Goal: Task Accomplishment & Management: Manage account settings

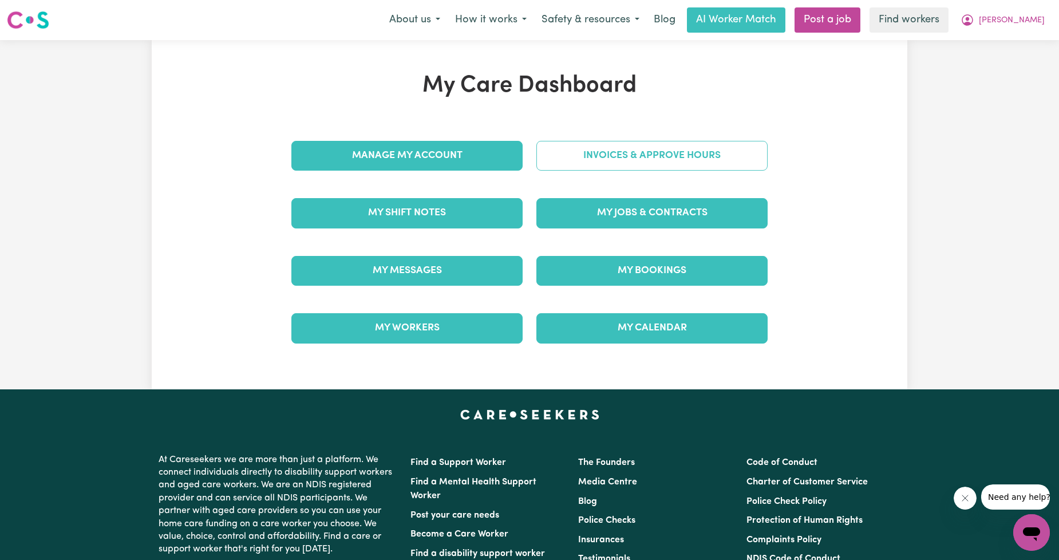
click at [622, 167] on link "Invoices & Approve Hours" at bounding box center [651, 156] width 231 height 30
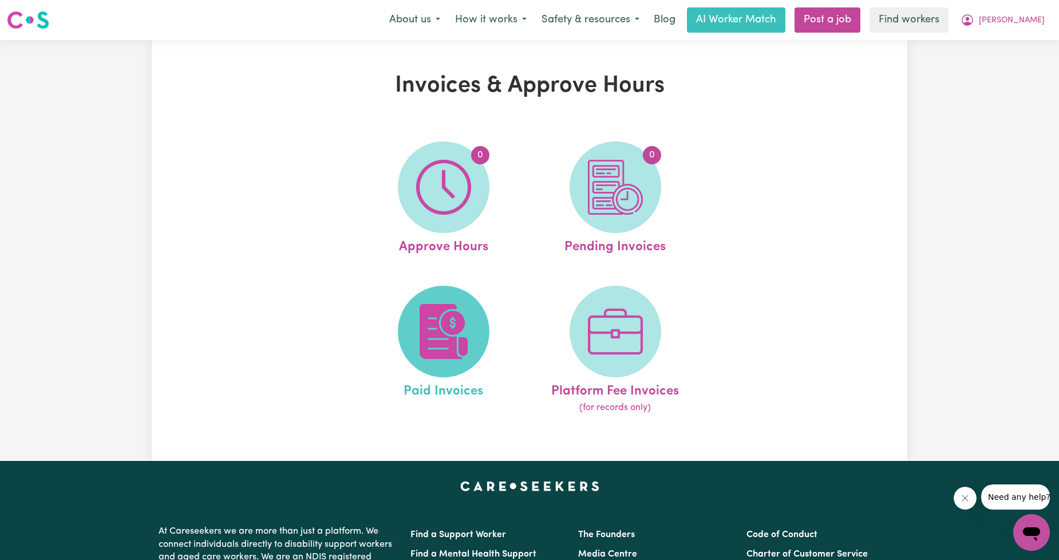
click at [448, 322] on img at bounding box center [443, 331] width 55 height 55
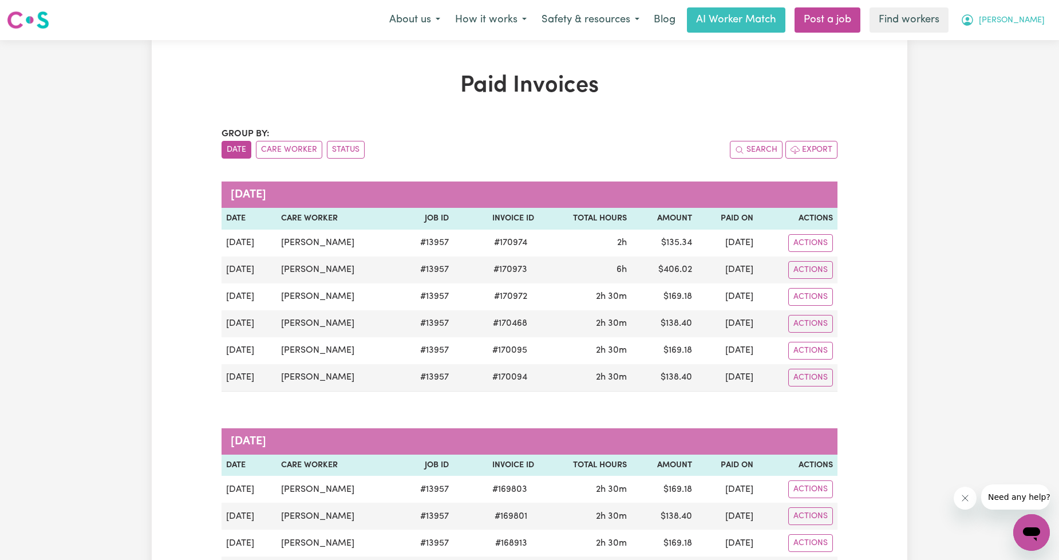
click at [1025, 19] on span "[PERSON_NAME]" at bounding box center [1012, 20] width 66 height 13
click at [1004, 55] on link "Logout" at bounding box center [1006, 66] width 90 height 22
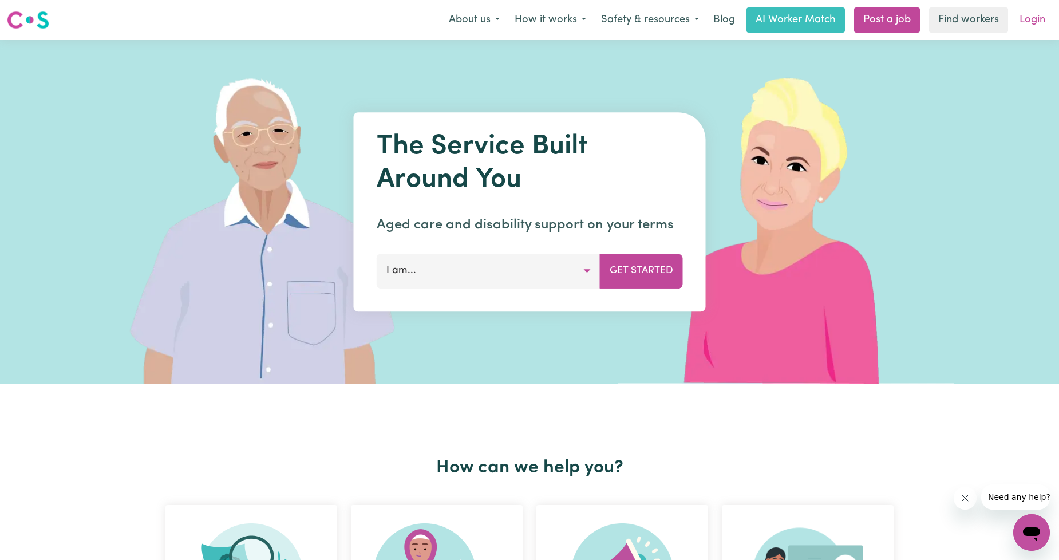
click at [1017, 10] on link "Login" at bounding box center [1033, 19] width 40 height 25
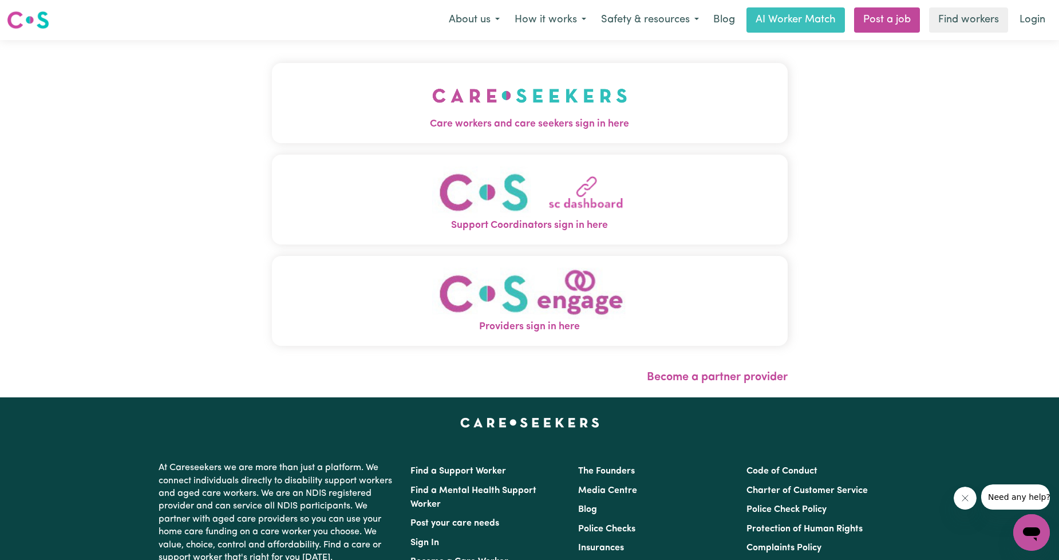
click at [321, 92] on button "Care workers and care seekers sign in here" at bounding box center [530, 103] width 516 height 80
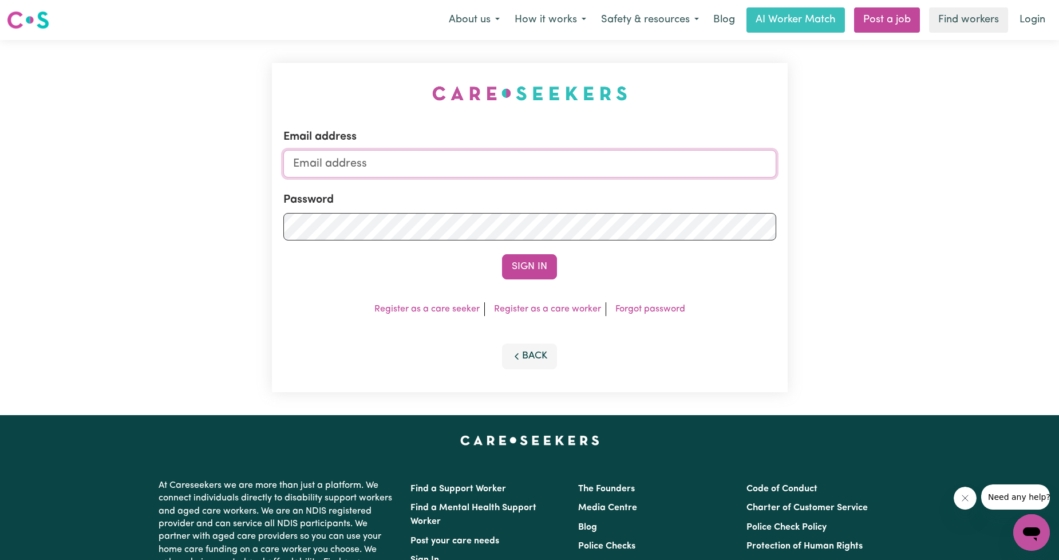
drag, startPoint x: 460, startPoint y: 153, endPoint x: 459, endPoint y: 171, distance: 17.2
click at [460, 153] on input "Email address" at bounding box center [529, 163] width 493 height 27
drag, startPoint x: 350, startPoint y: 164, endPoint x: 666, endPoint y: 172, distance: 316.1
click at [666, 173] on input "[EMAIL_ADDRESS][PERSON_NAME][DOMAIN_NAME]" at bounding box center [529, 163] width 493 height 27
type input "superuser~[EMAIL_ADDRESS][DOMAIN_NAME]"
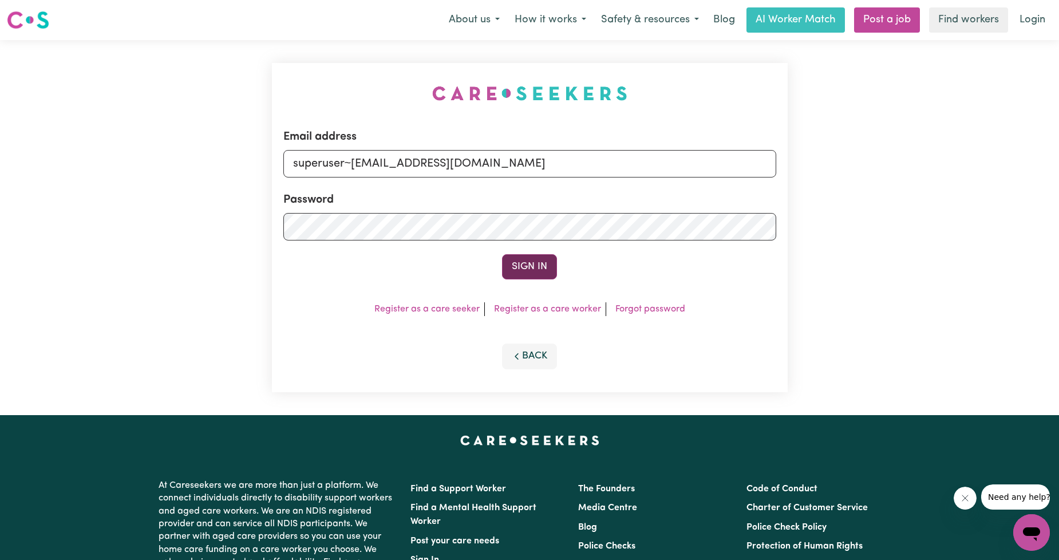
click at [521, 267] on button "Sign In" at bounding box center [529, 266] width 55 height 25
